Goal: Ask a question

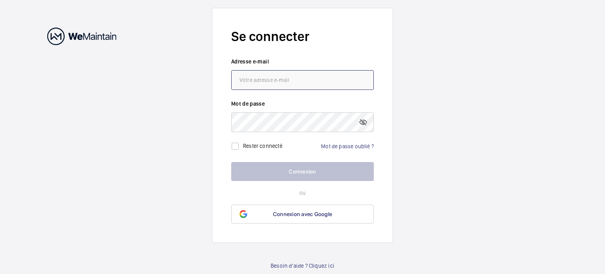
type input "[PERSON_NAME][EMAIL_ADDRESS][DOMAIN_NAME]"
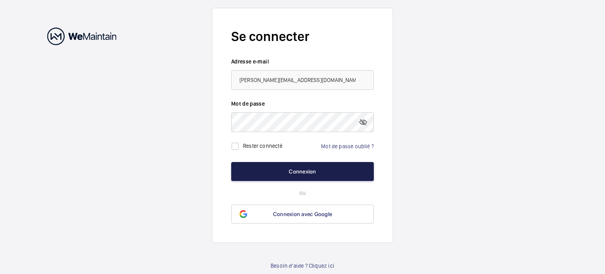
click at [306, 166] on button "Connexion" at bounding box center [302, 171] width 143 height 19
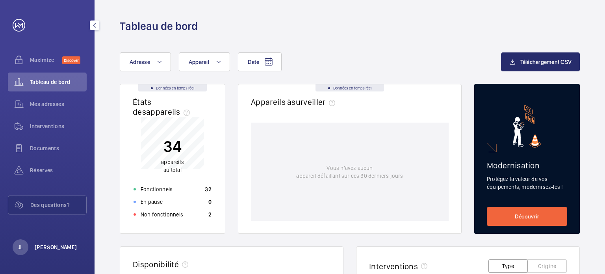
click at [55, 247] on p "[PERSON_NAME]" at bounding box center [56, 247] width 43 height 8
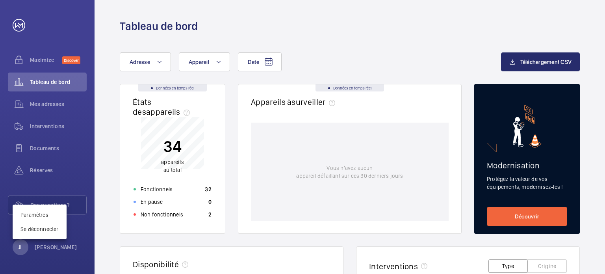
click at [38, 199] on div at bounding box center [302, 137] width 605 height 274
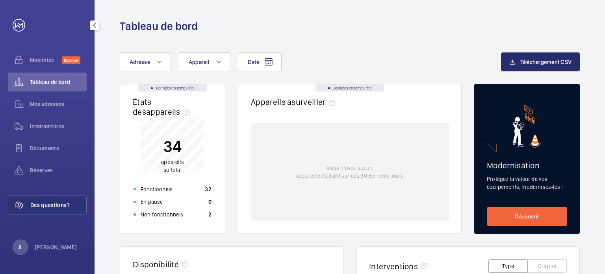
click at [39, 201] on span "Des questions?" at bounding box center [58, 205] width 56 height 8
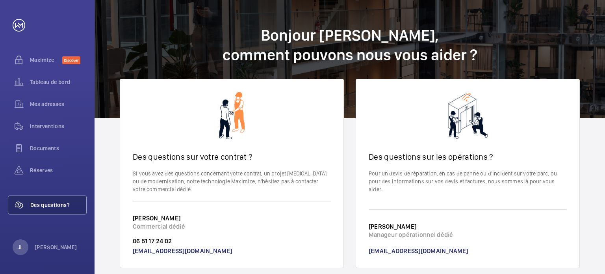
scroll to position [19, 0]
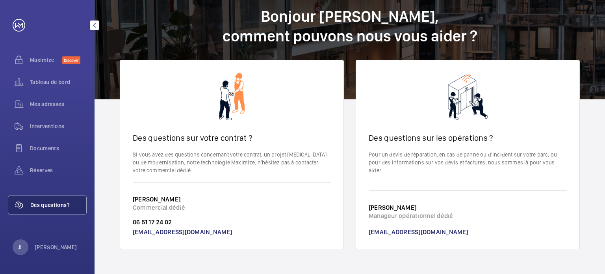
click at [95, 24] on mat-icon "button" at bounding box center [94, 25] width 9 height 6
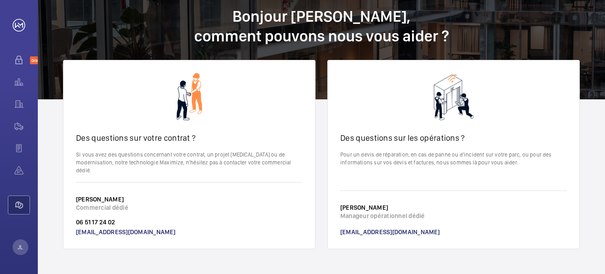
scroll to position [11, 0]
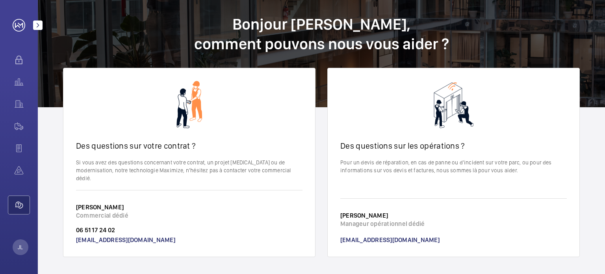
click at [34, 24] on mat-icon "button" at bounding box center [37, 25] width 9 height 6
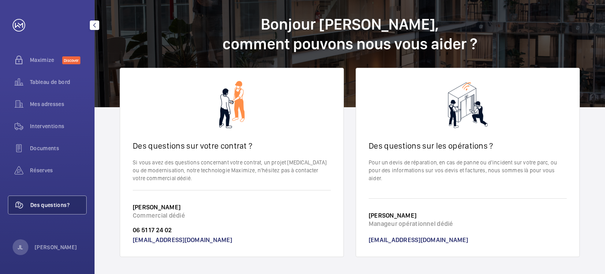
scroll to position [19, 0]
